Goal: Task Accomplishment & Management: Complete application form

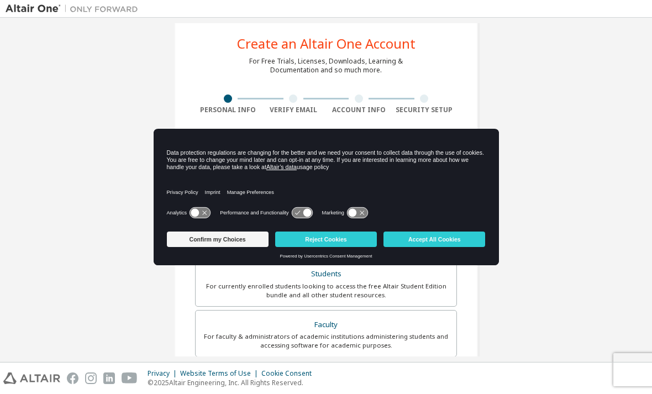
scroll to position [22, 0]
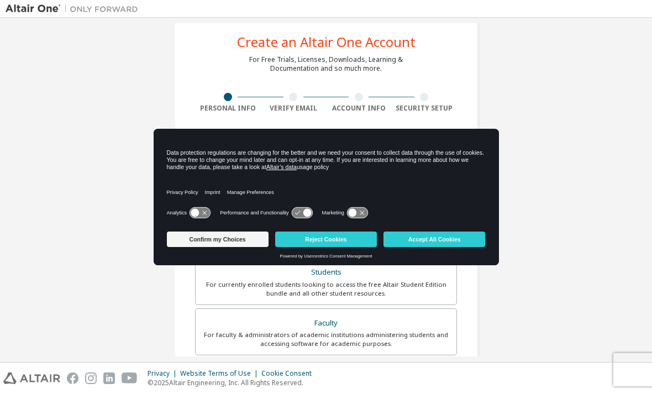
click at [445, 244] on button "Accept All Cookies" at bounding box center [435, 239] width 102 height 15
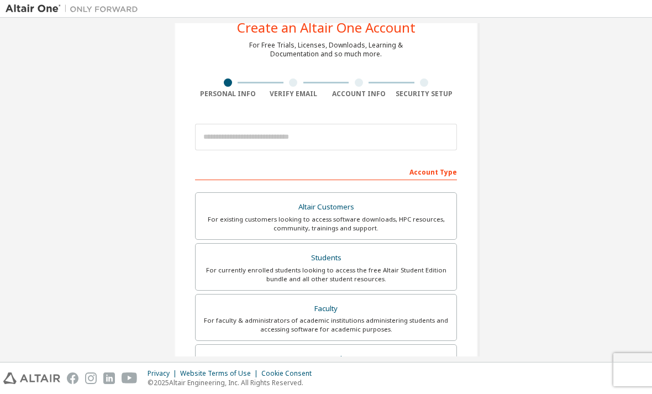
scroll to position [46, 0]
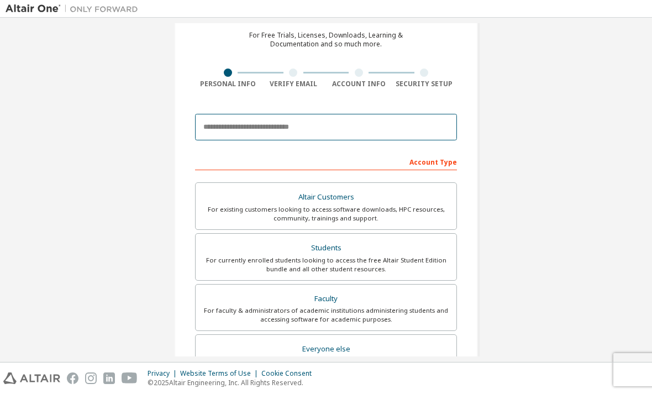
click at [424, 122] on input "email" at bounding box center [326, 127] width 262 height 27
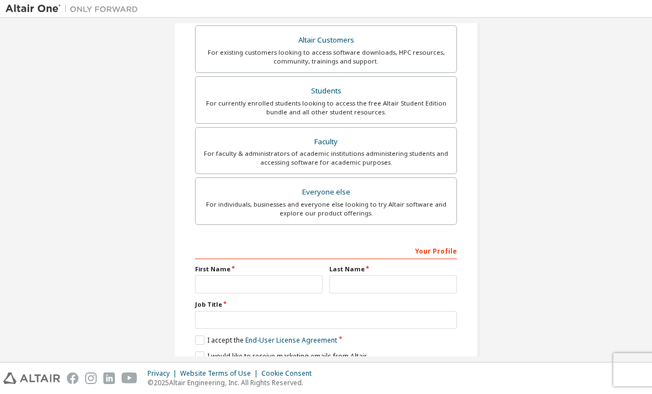
scroll to position [204, 0]
type input "**********"
click at [414, 102] on div "For currently enrolled students looking to access the free Altair Student Editi…" at bounding box center [326, 107] width 248 height 18
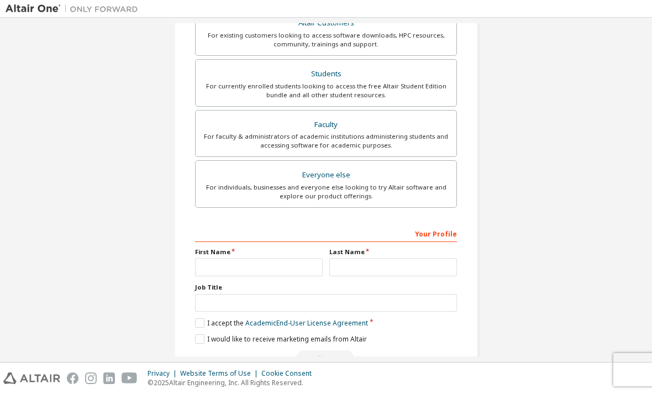
scroll to position [220, 0]
click at [289, 267] on input "text" at bounding box center [259, 268] width 128 height 18
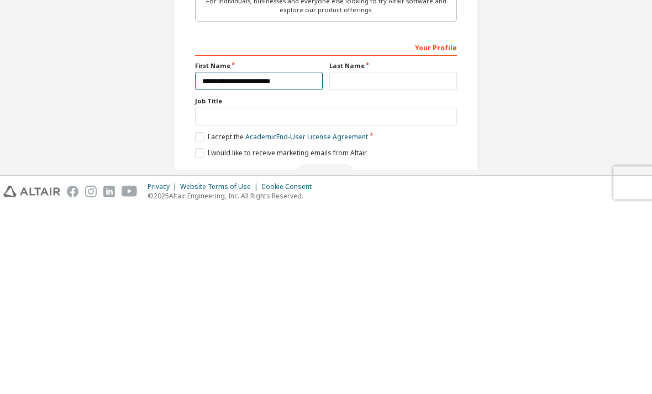
type input "**********"
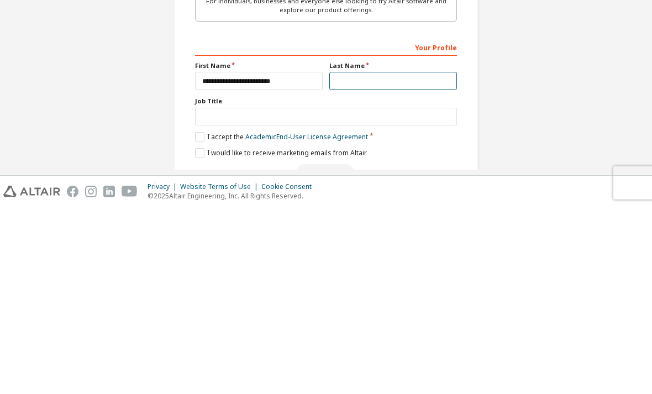
click at [401, 259] on input "text" at bounding box center [393, 268] width 128 height 18
type input "*"
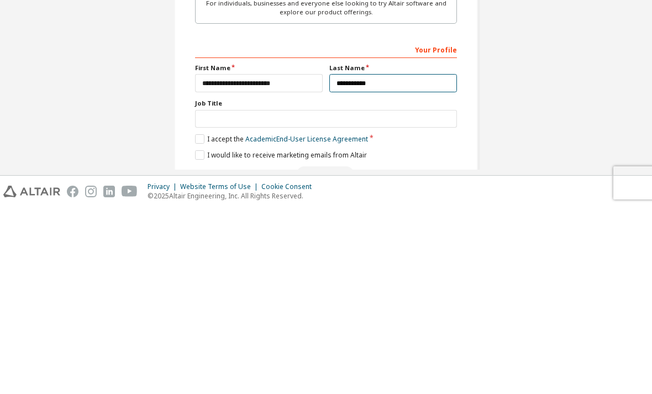
type input "**********"
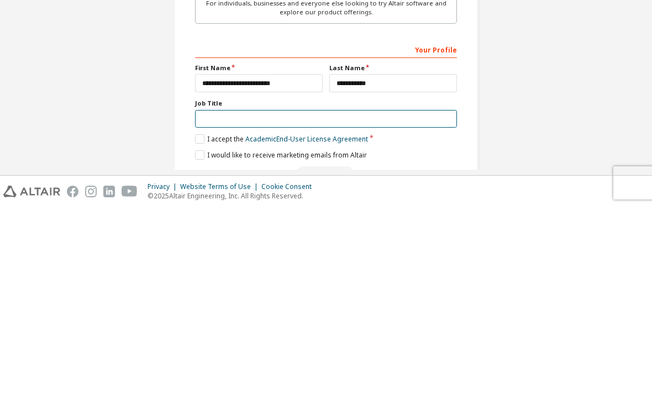
click at [209, 297] on input "text" at bounding box center [326, 306] width 262 height 18
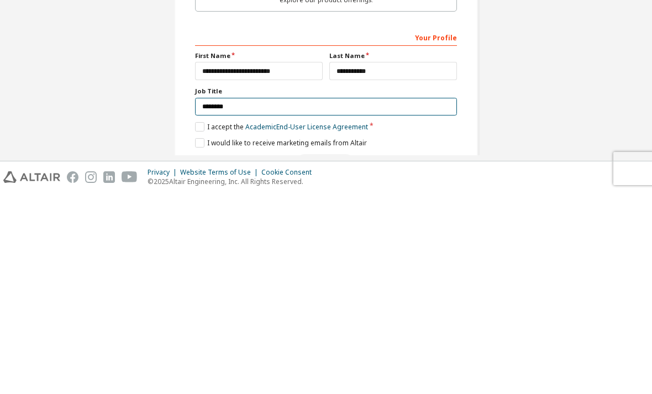
type input "*******"
click at [202, 323] on label "I accept the Academic End-User License Agreement" at bounding box center [281, 327] width 173 height 9
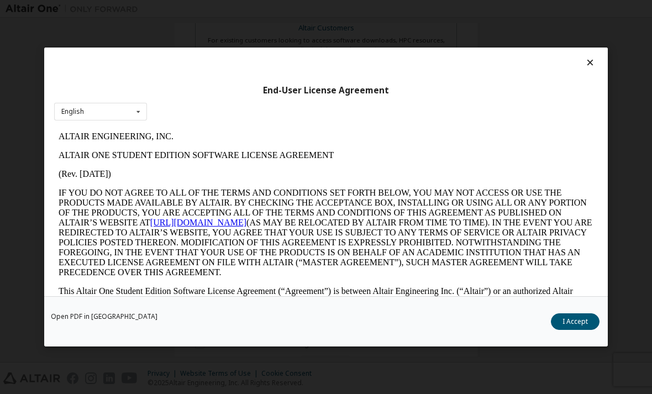
scroll to position [0, 0]
click at [571, 330] on button "I Accept" at bounding box center [575, 321] width 49 height 17
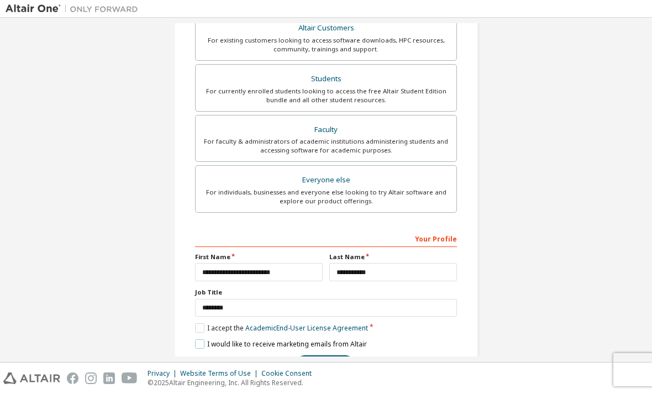
click at [201, 339] on label "I would like to receive marketing emails from Altair" at bounding box center [281, 343] width 172 height 9
click at [206, 339] on label "I would like to receive marketing emails from Altair" at bounding box center [281, 343] width 172 height 9
click at [335, 355] on button "Next" at bounding box center [325, 363] width 58 height 17
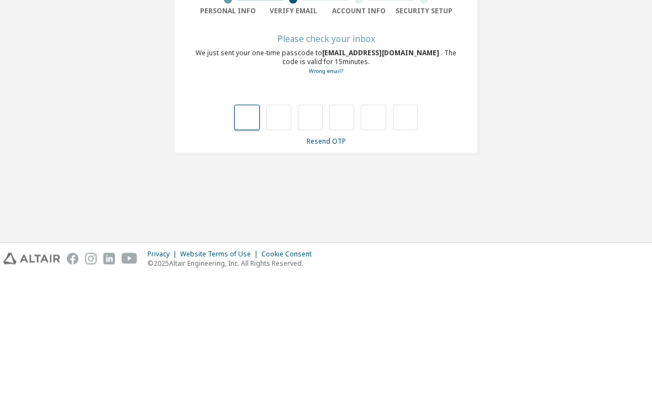
type input "*"
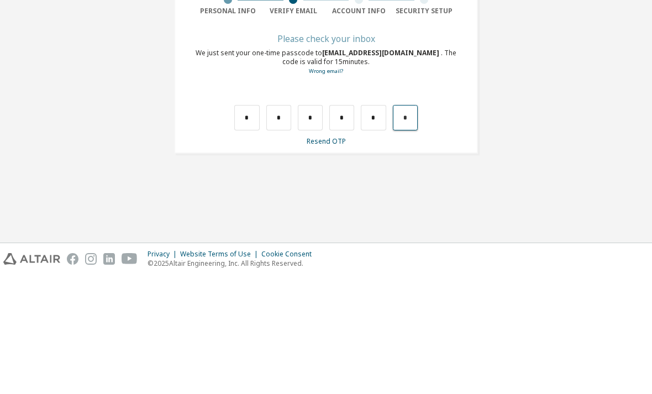
type input "*"
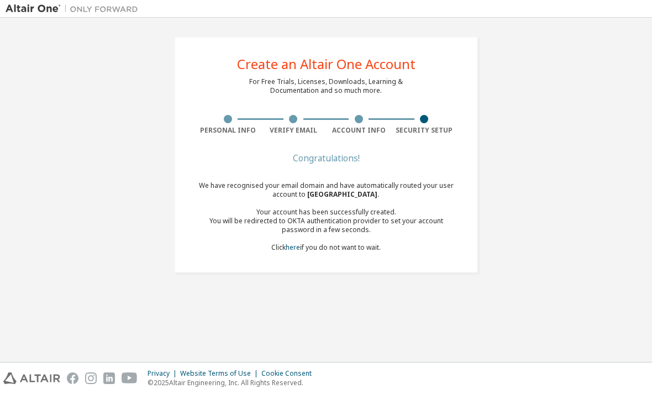
click at [563, 205] on div "Create an Altair One Account For Free Trials, Licenses, Downloads, Learning & D…" at bounding box center [326, 154] width 641 height 263
